Goal: Information Seeking & Learning: Learn about a topic

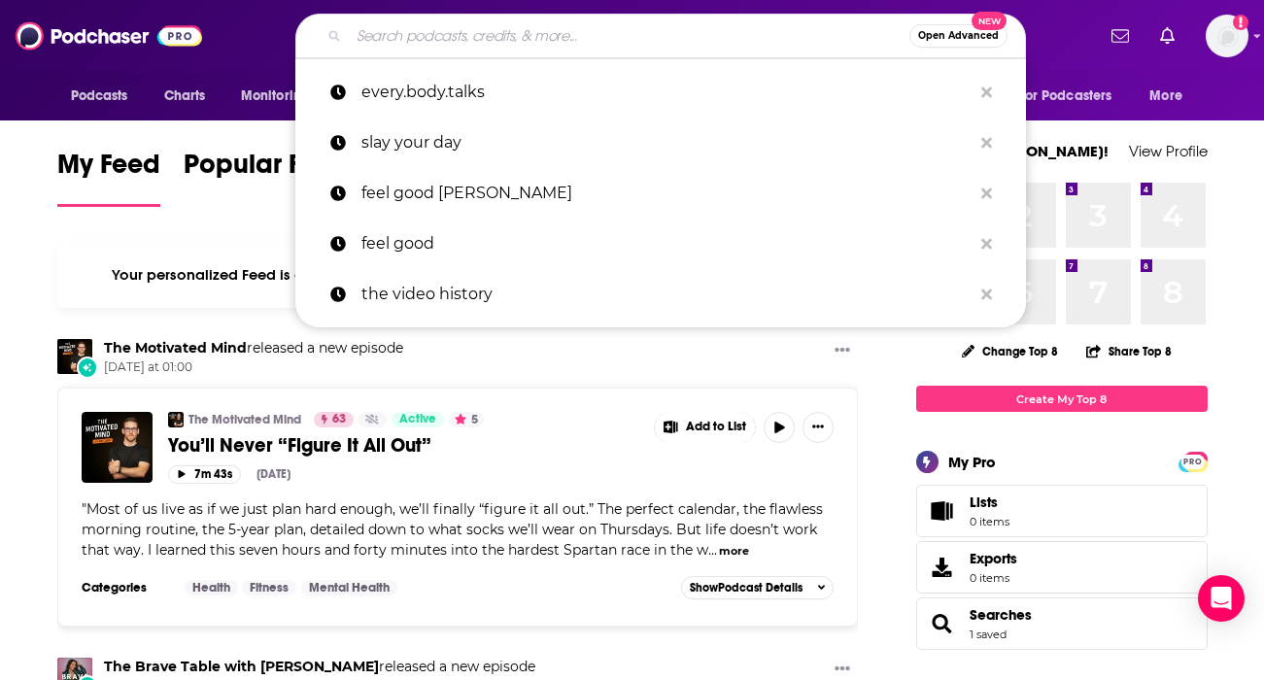
click at [391, 28] on input "Search podcasts, credits, & more..." at bounding box center [629, 35] width 560 height 31
paste input "Conversations with Dr. [PERSON_NAME]"
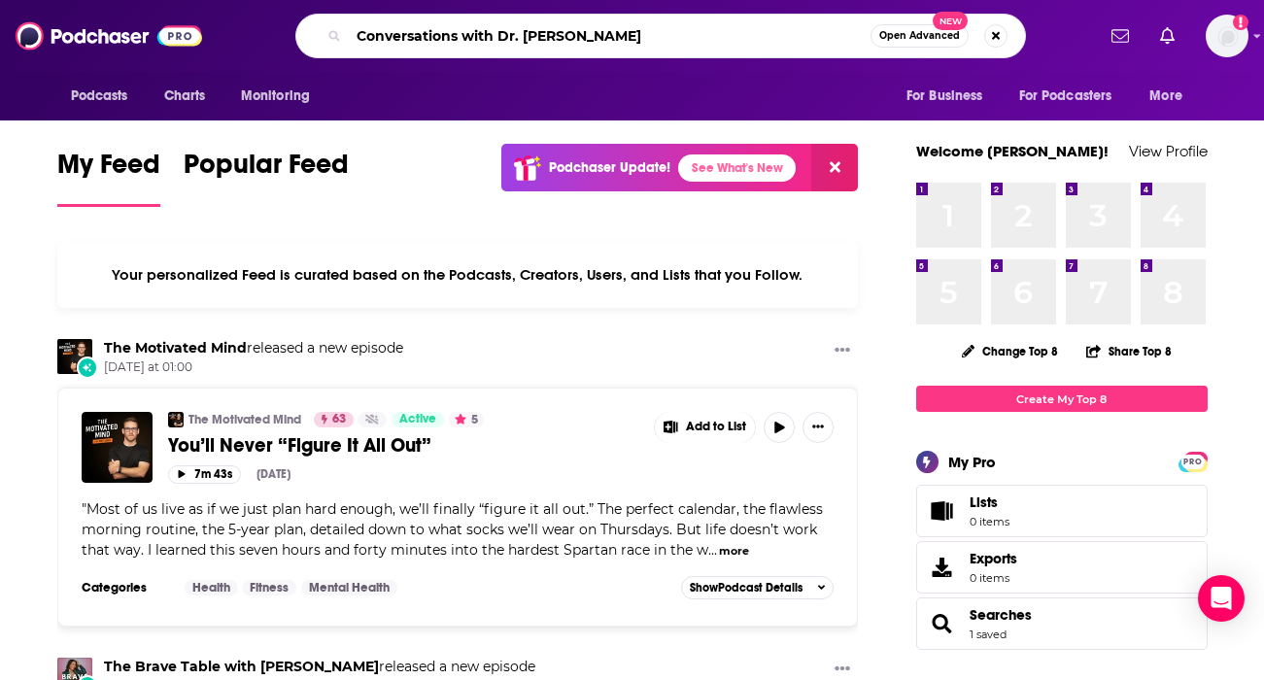
type input "Conversations with Dr. [PERSON_NAME]"
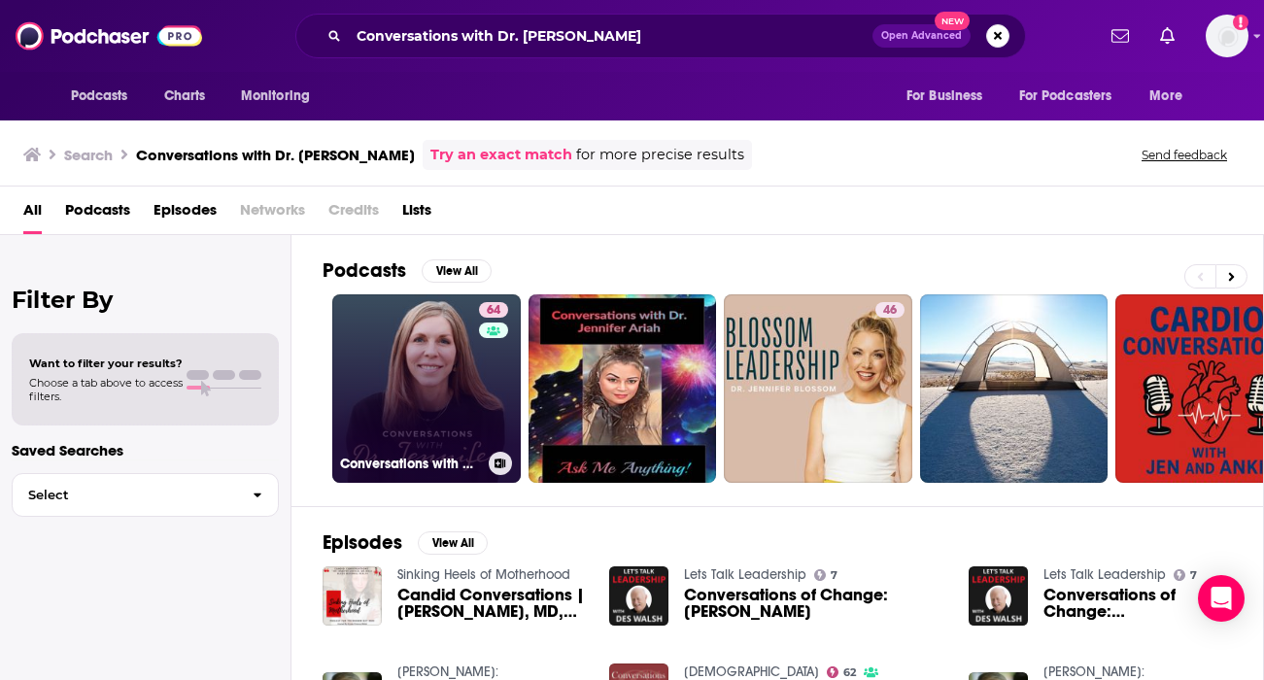
click at [433, 337] on link "64 Conversations with Dr. [PERSON_NAME]" at bounding box center [426, 388] width 188 height 188
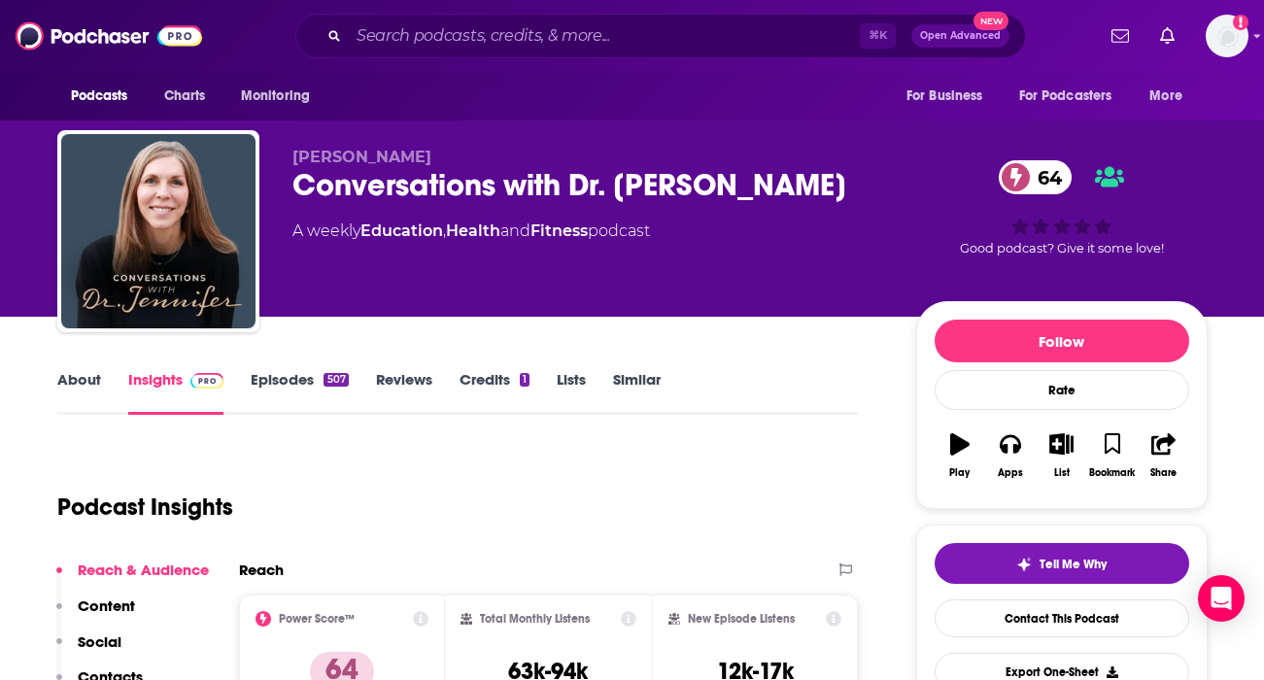
click at [80, 388] on link "About" at bounding box center [79, 392] width 44 height 45
